Goal: Transaction & Acquisition: Purchase product/service

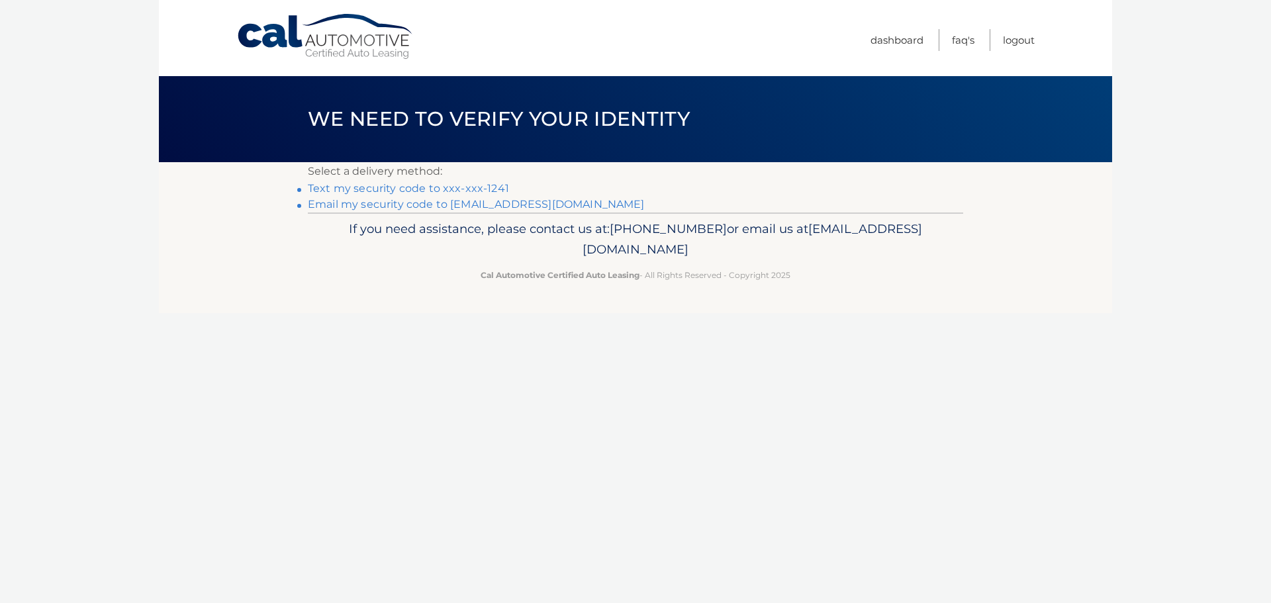
click at [405, 191] on link "Text my security code to xxx-xxx-1241" at bounding box center [408, 188] width 201 height 13
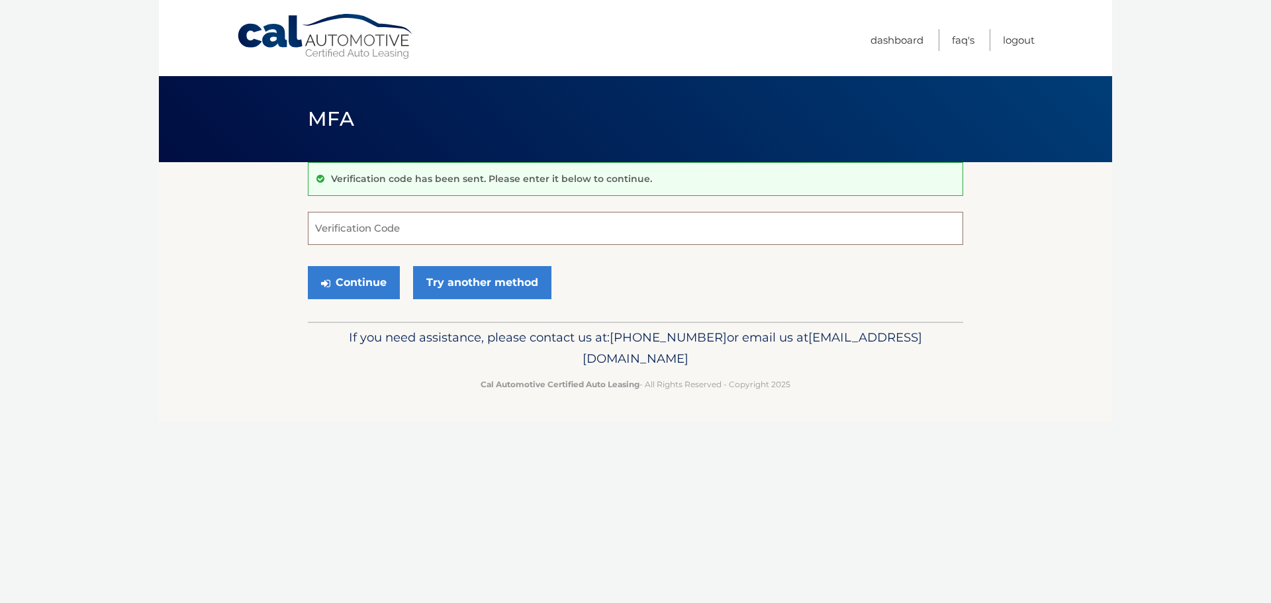
click at [481, 222] on input "Verification Code" at bounding box center [635, 228] width 655 height 33
click at [359, 228] on input "Verification Code" at bounding box center [635, 228] width 655 height 33
paste input "193058"
type input "193058"
click at [376, 283] on button "Continue" at bounding box center [354, 282] width 92 height 33
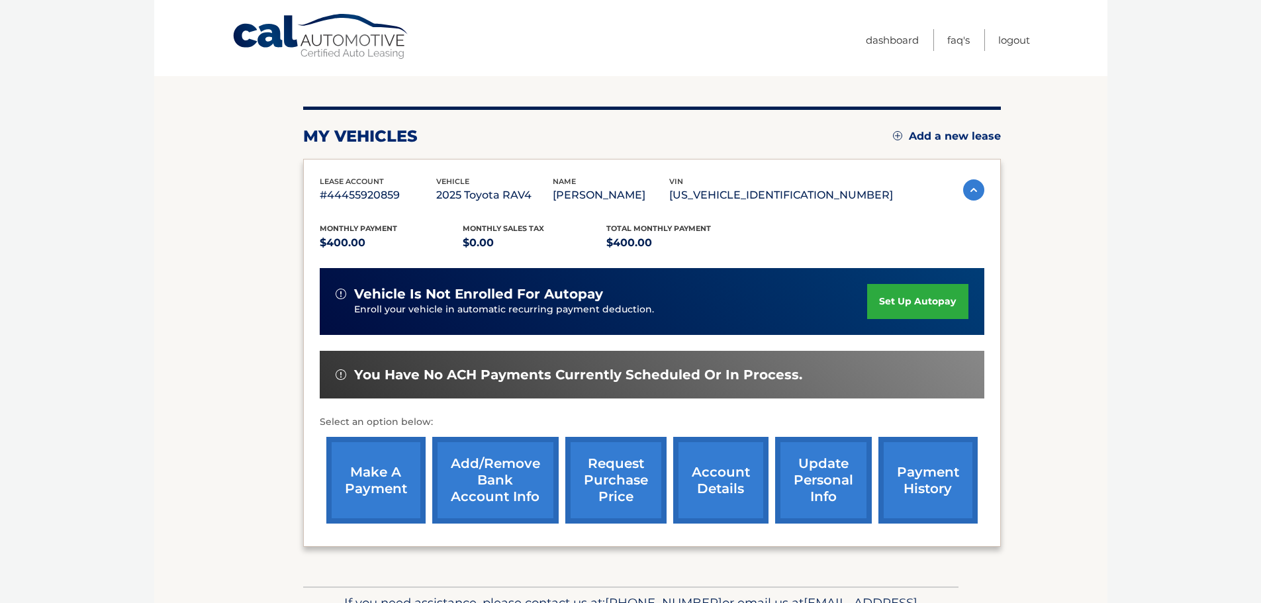
scroll to position [132, 0]
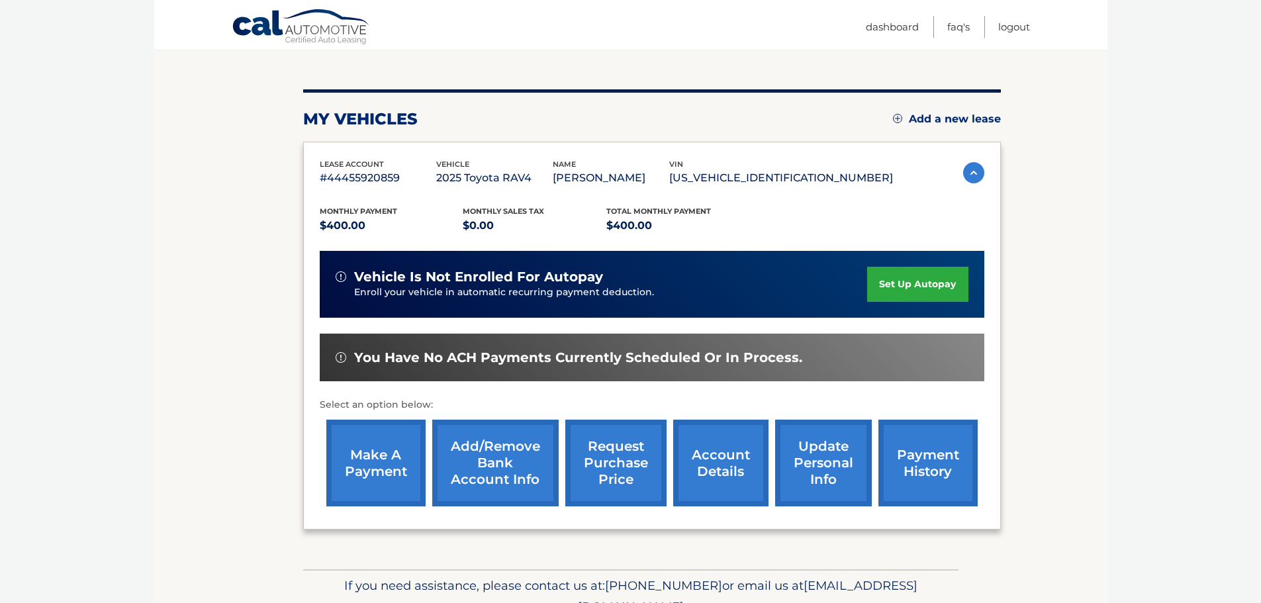
click at [377, 466] on link "make a payment" at bounding box center [375, 463] width 99 height 87
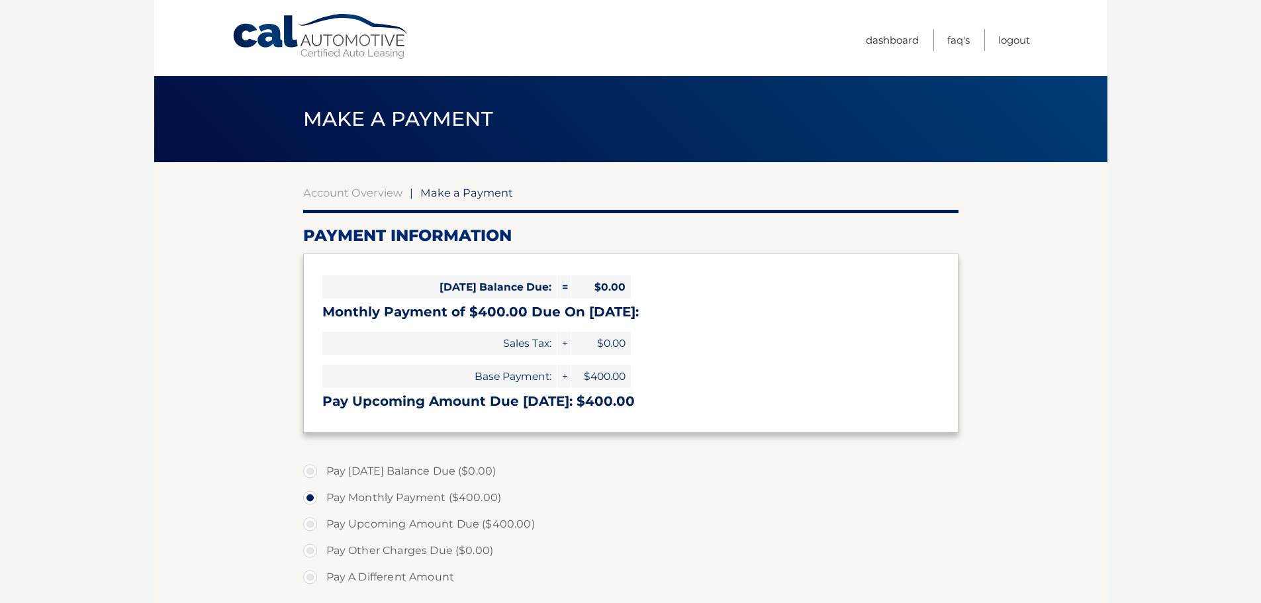
select select "MDRkYjFlZmQtZjgyOS00YTViLWE2YzItNWU0N2Q3MmIxZDFi"
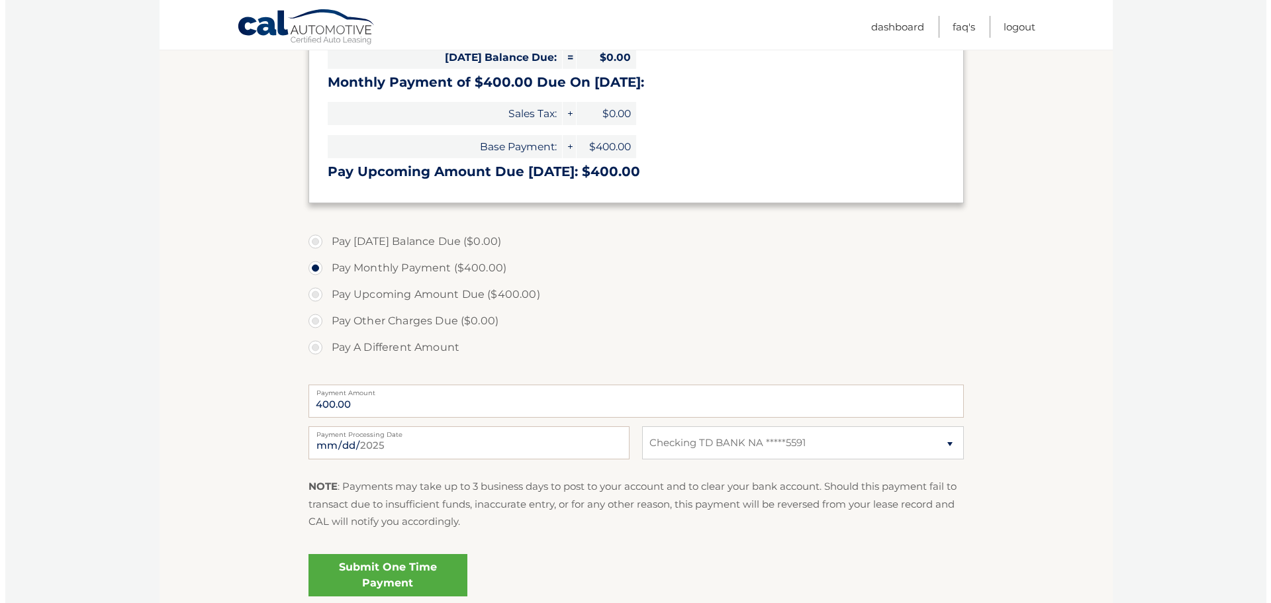
scroll to position [265, 0]
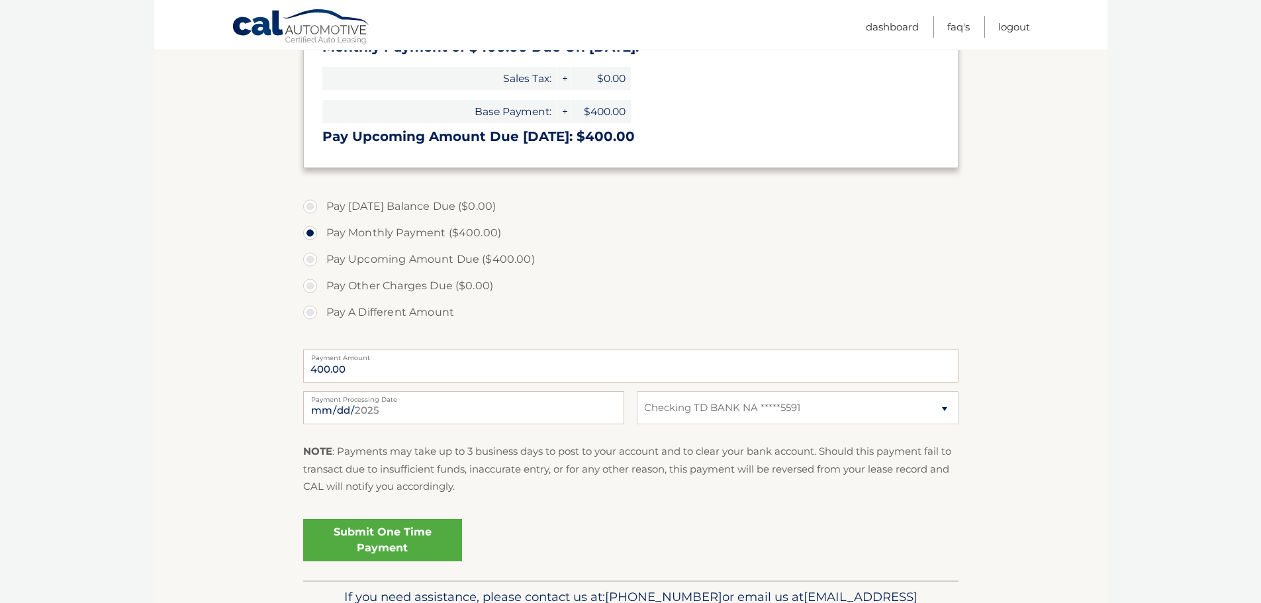
click at [423, 540] on link "Submit One Time Payment" at bounding box center [382, 540] width 159 height 42
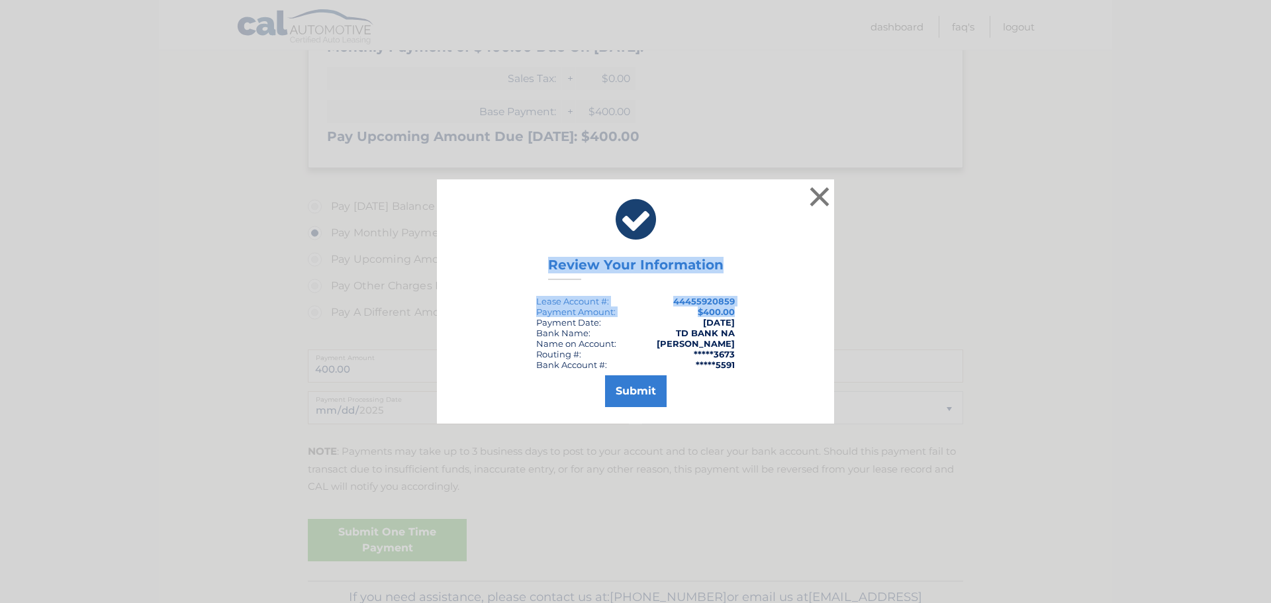
drag, startPoint x: 530, startPoint y: 204, endPoint x: 745, endPoint y: 334, distance: 251.3
click at [742, 321] on div "× Review Your Information Lease Account #: 44455920859 Payment Amount: $400.00 …" at bounding box center [635, 301] width 397 height 244
click at [777, 292] on div "× Review Your Information Lease Account #: 44455920859 Payment Amount: $400.00 …" at bounding box center [635, 301] width 397 height 244
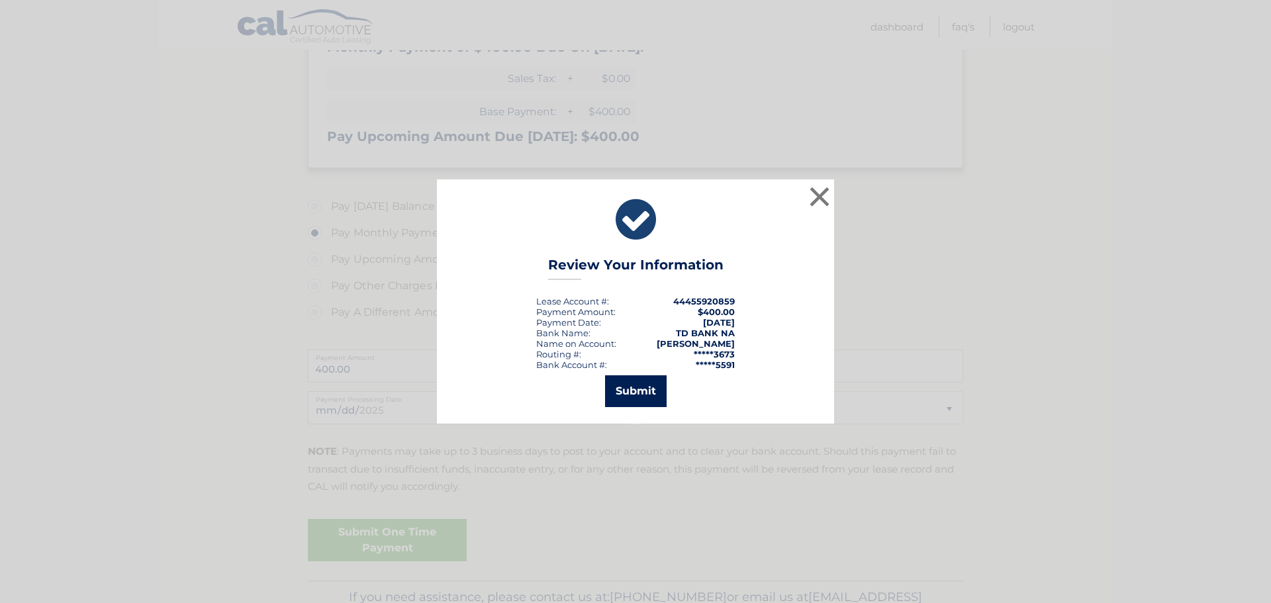
click at [644, 392] on button "Submit" at bounding box center [636, 391] width 62 height 32
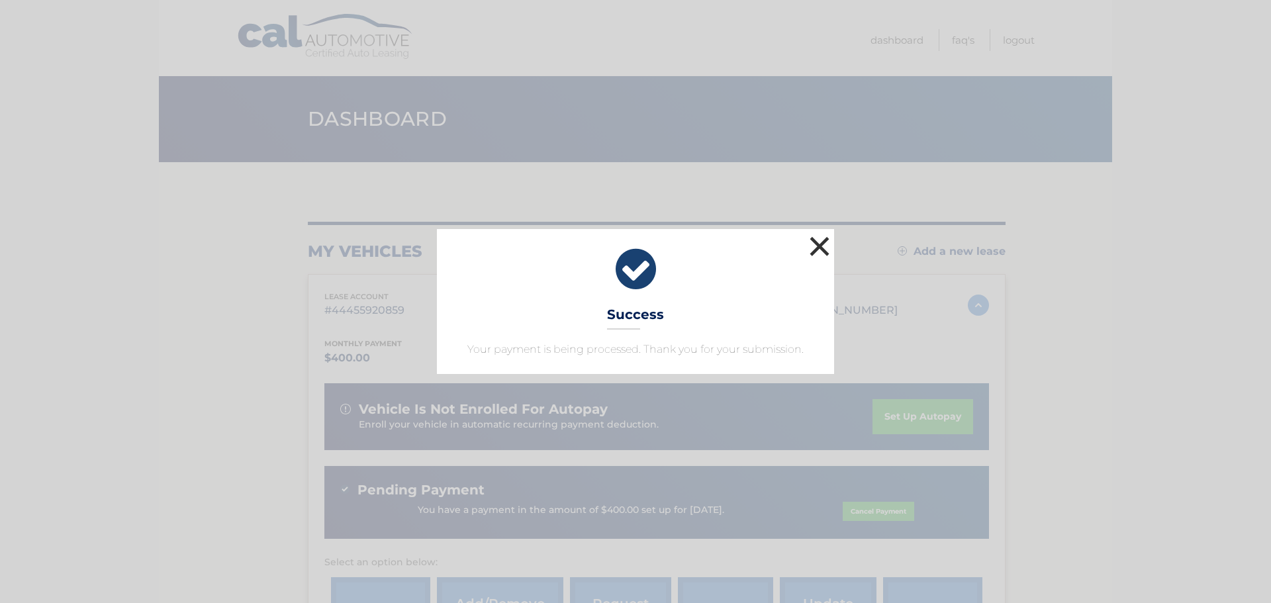
click at [819, 242] on button "×" at bounding box center [819, 246] width 26 height 26
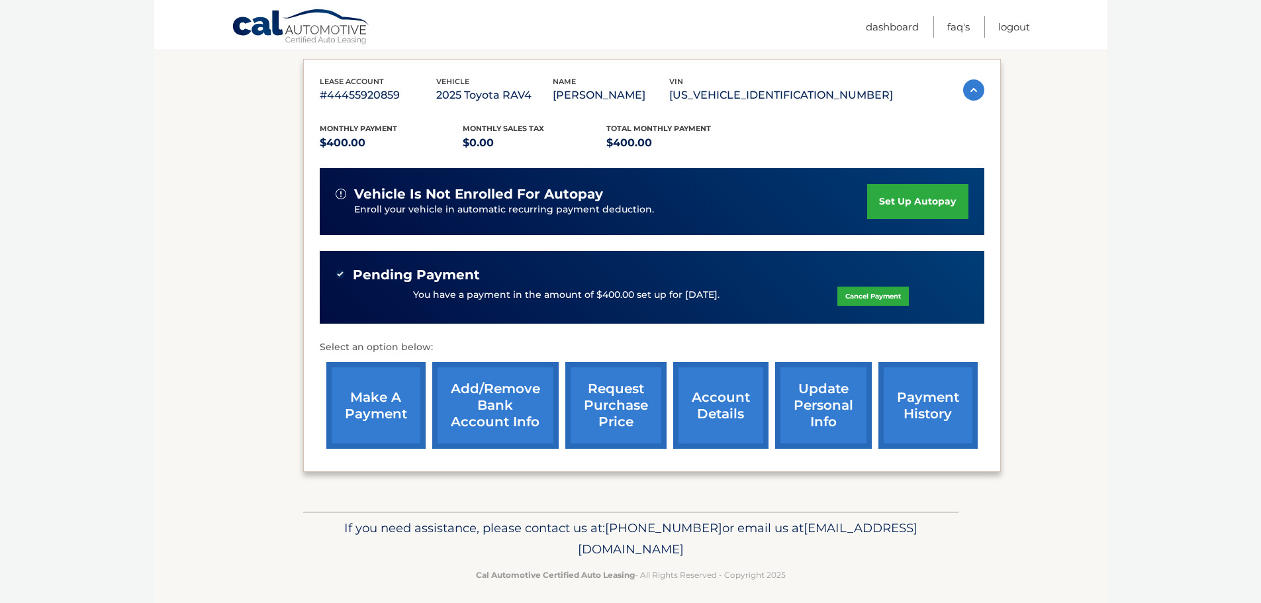
scroll to position [224, 0]
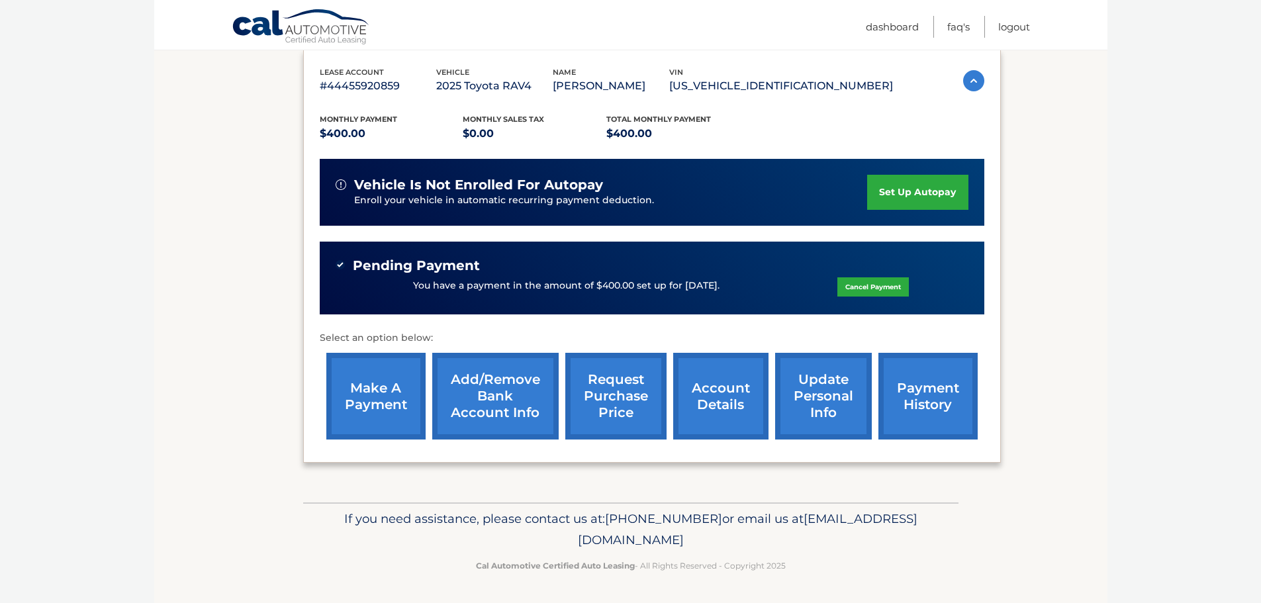
click at [922, 397] on link "payment history" at bounding box center [928, 396] width 99 height 87
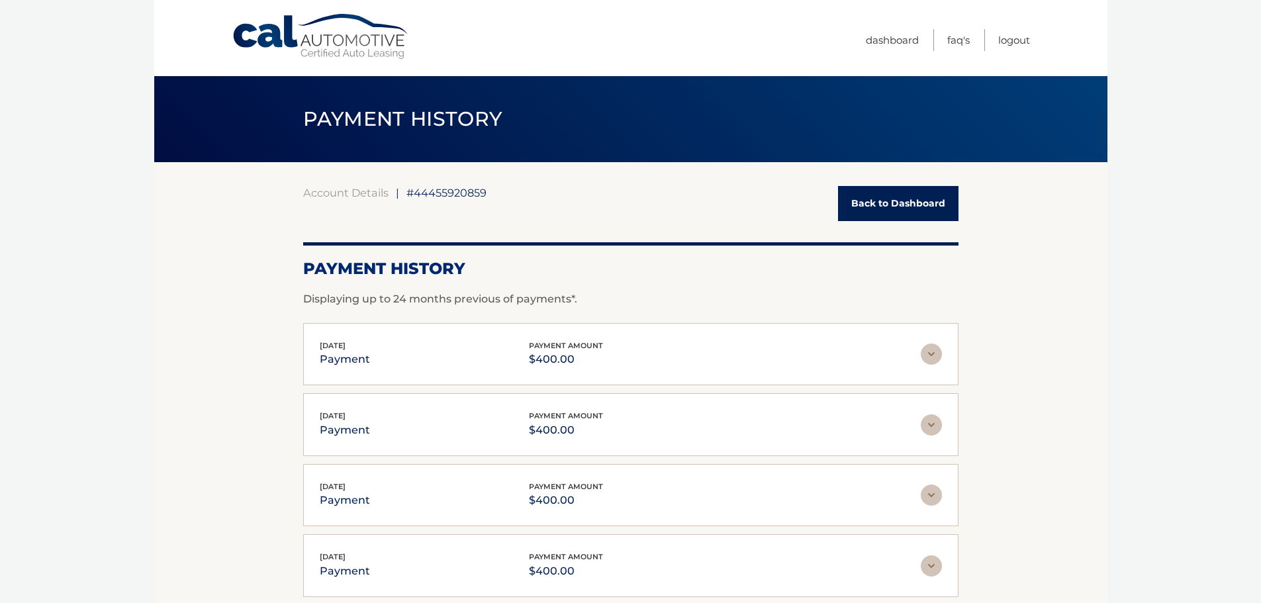
click at [931, 356] on img at bounding box center [931, 354] width 21 height 21
